Goal: Find specific page/section: Find specific page/section

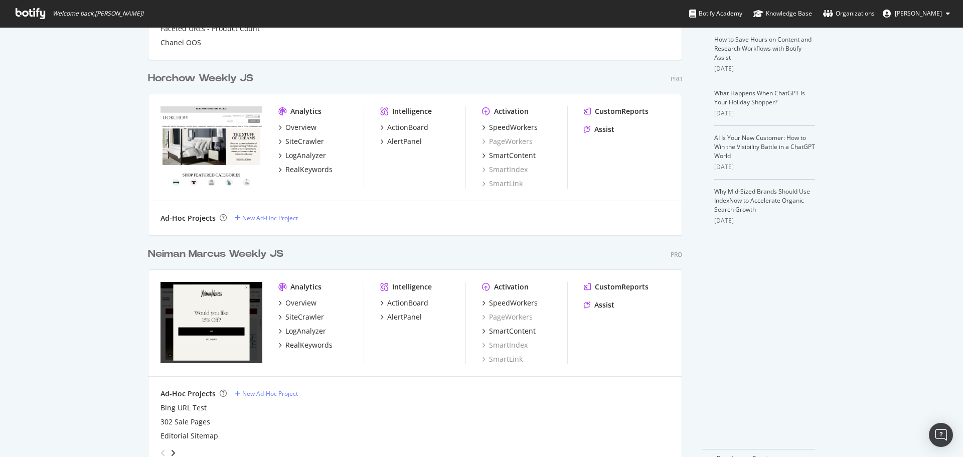
scroll to position [251, 0]
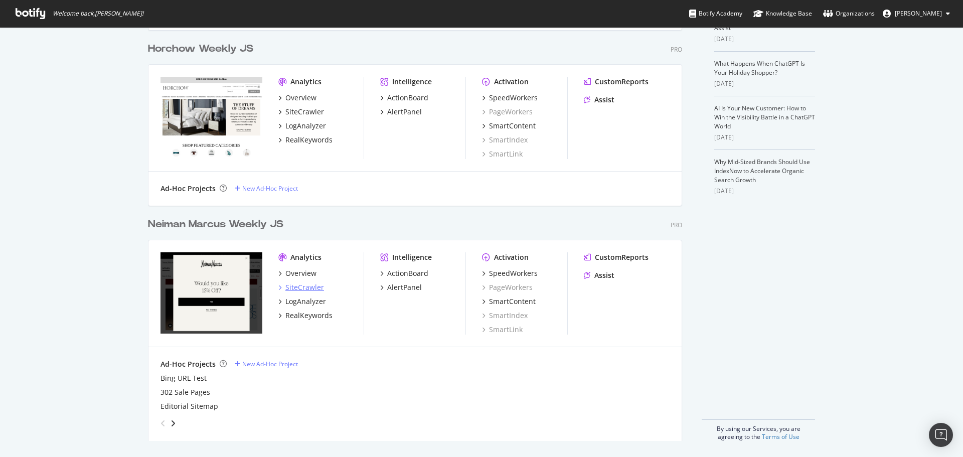
click at [293, 286] on div "SiteCrawler" at bounding box center [304, 287] width 39 height 10
